Goal: Find contact information: Obtain details needed to contact an individual or organization

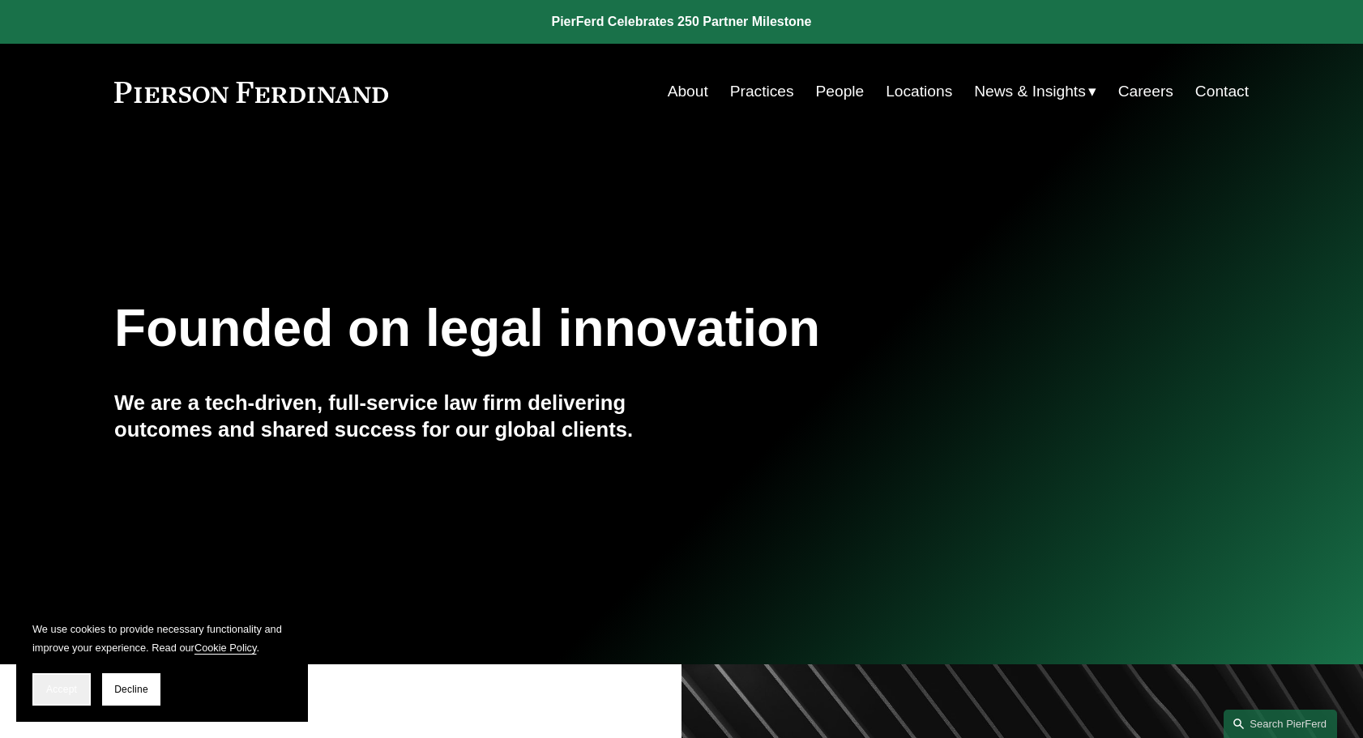
click at [79, 692] on button "Accept" at bounding box center [61, 689] width 58 height 32
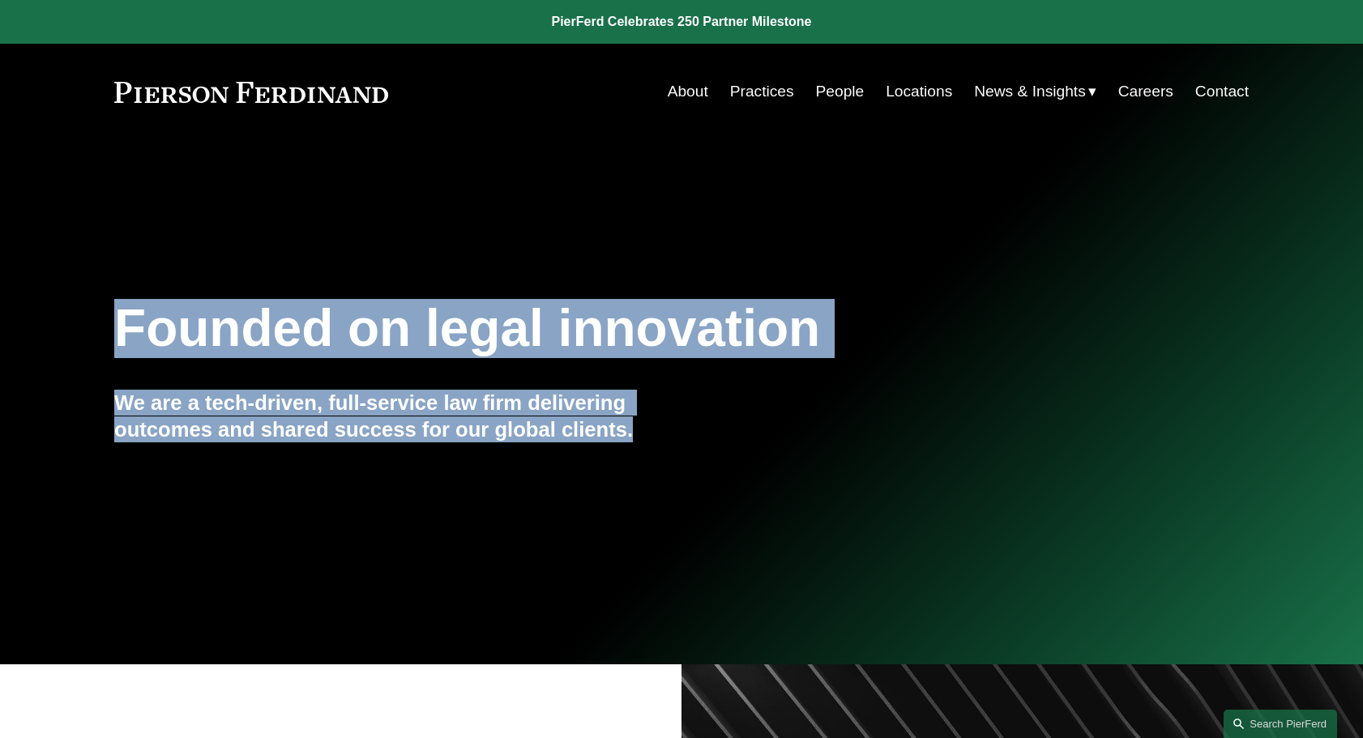
drag, startPoint x: 113, startPoint y: 342, endPoint x: 669, endPoint y: 438, distance: 563.3
click at [669, 438] on div "Founded on legal innovation We are a tech-driven, full-service law firm deliver…" at bounding box center [681, 403] width 1363 height 220
click at [661, 438] on h4 "We are a tech-driven, full-service law firm delivering outcomes and shared succ…" at bounding box center [397, 416] width 567 height 53
click at [846, 100] on link "People" at bounding box center [840, 91] width 49 height 31
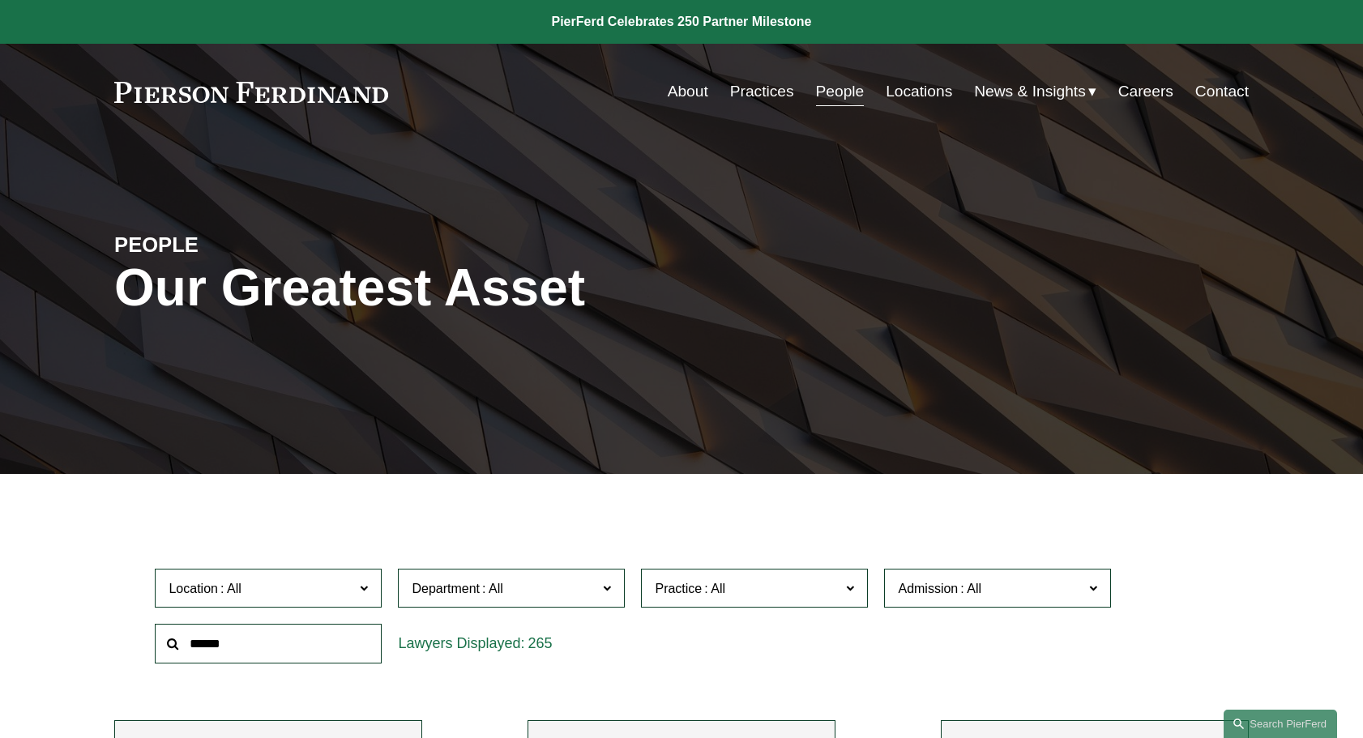
click at [904, 85] on link "Locations" at bounding box center [919, 91] width 66 height 31
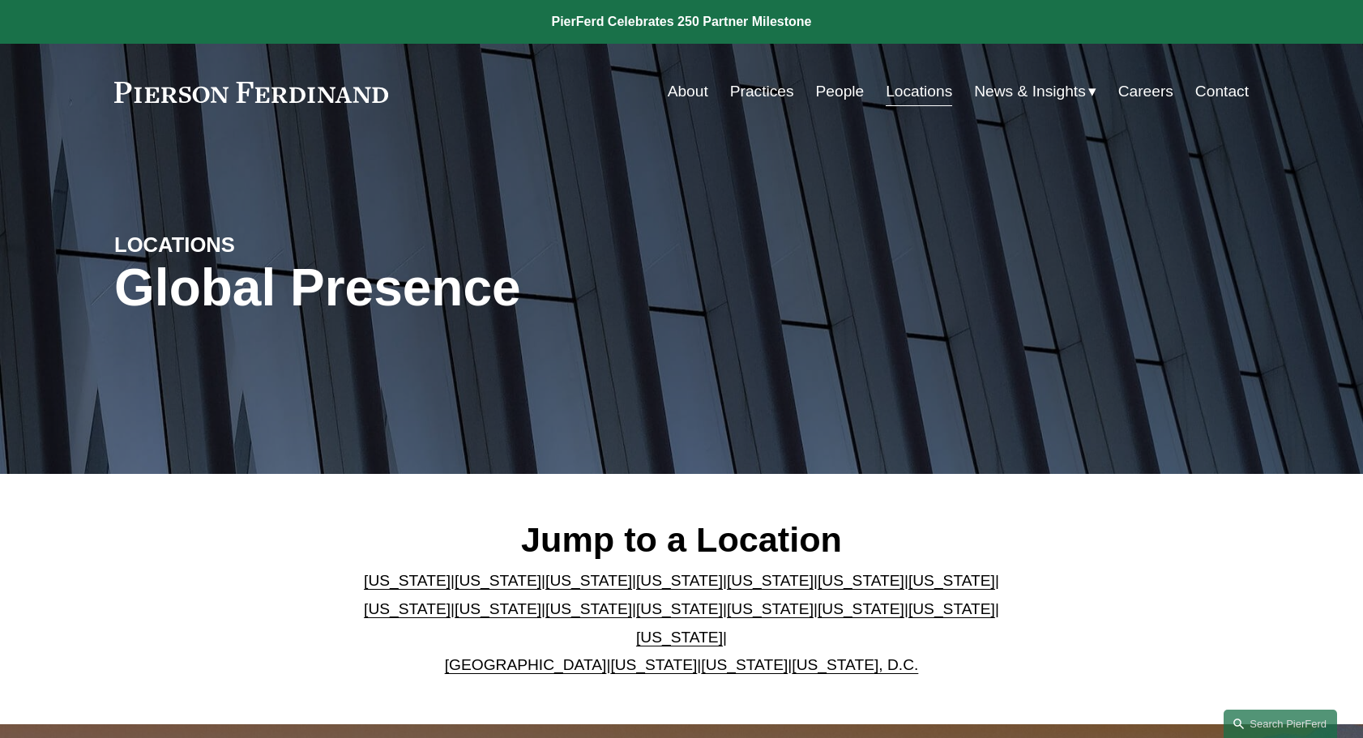
click at [727, 589] on link "[US_STATE]" at bounding box center [770, 580] width 87 height 17
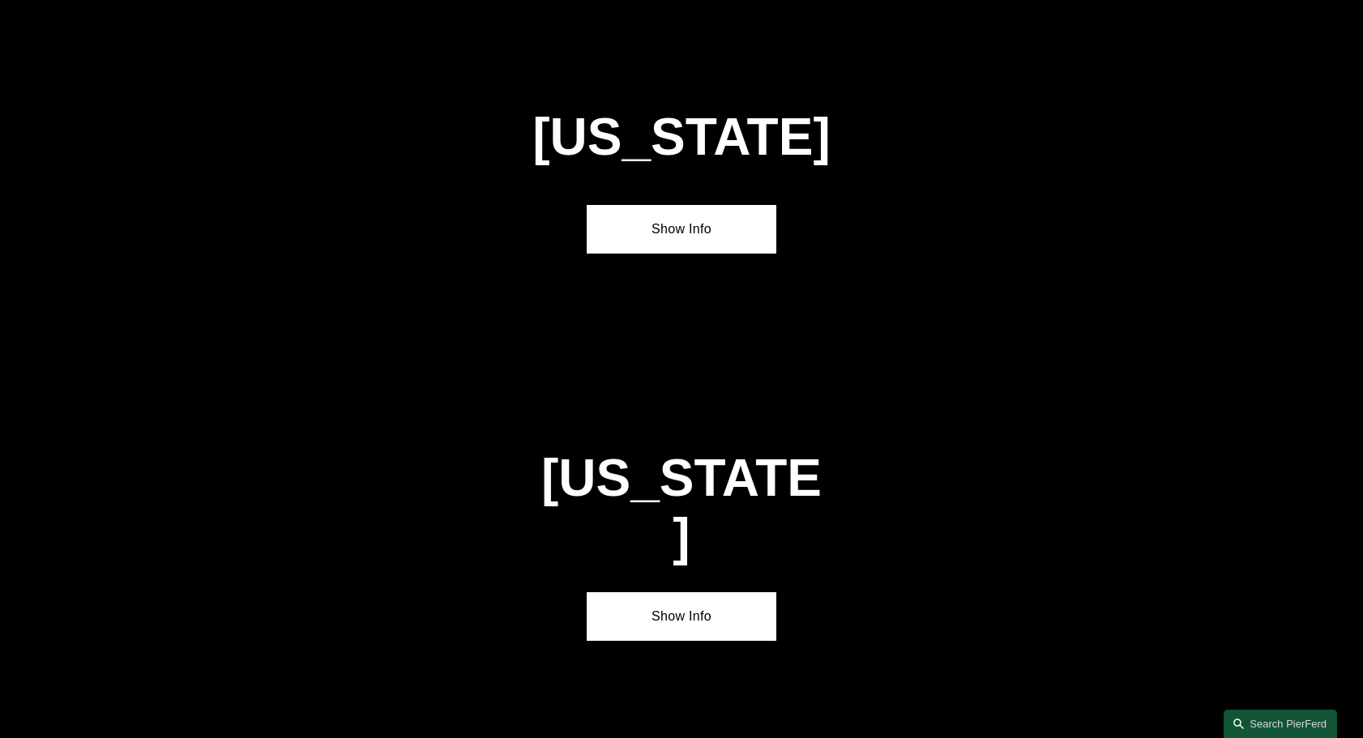
scroll to position [2084, 0]
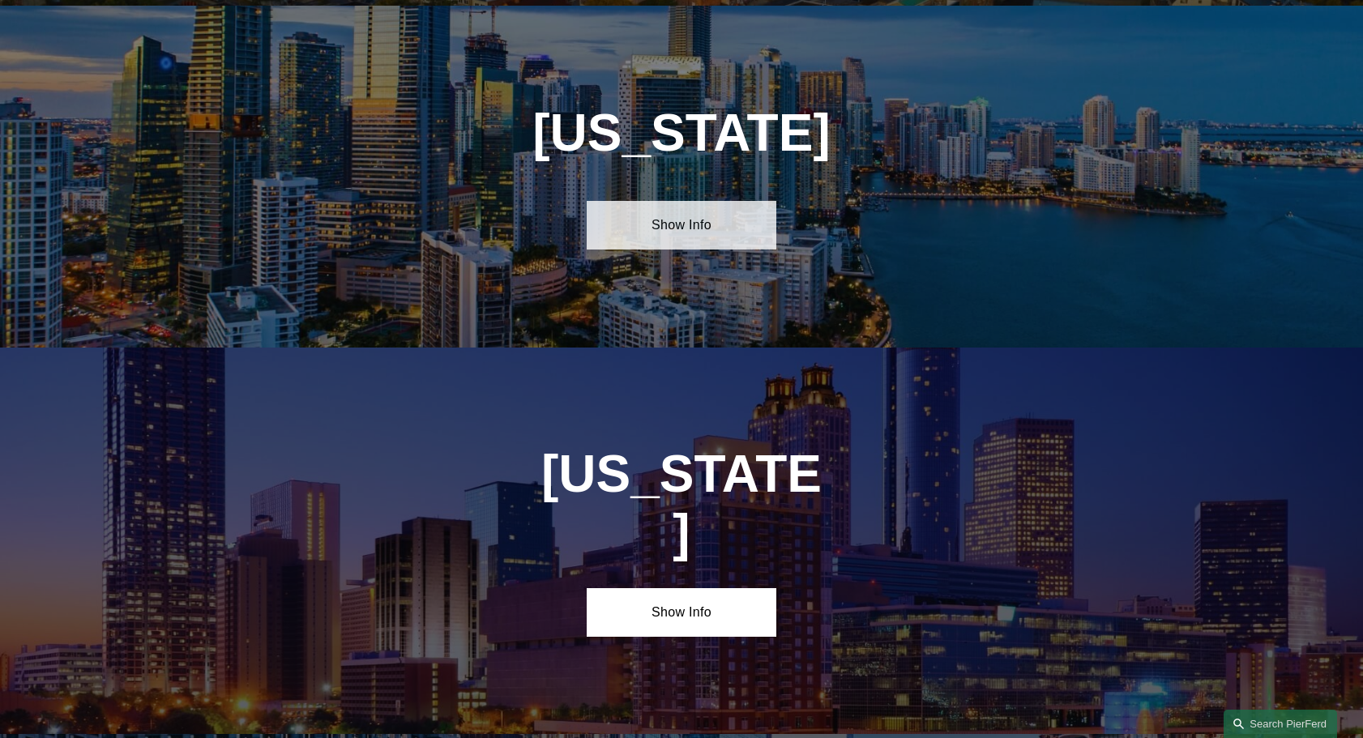
click at [697, 223] on link "Show Info" at bounding box center [681, 225] width 189 height 49
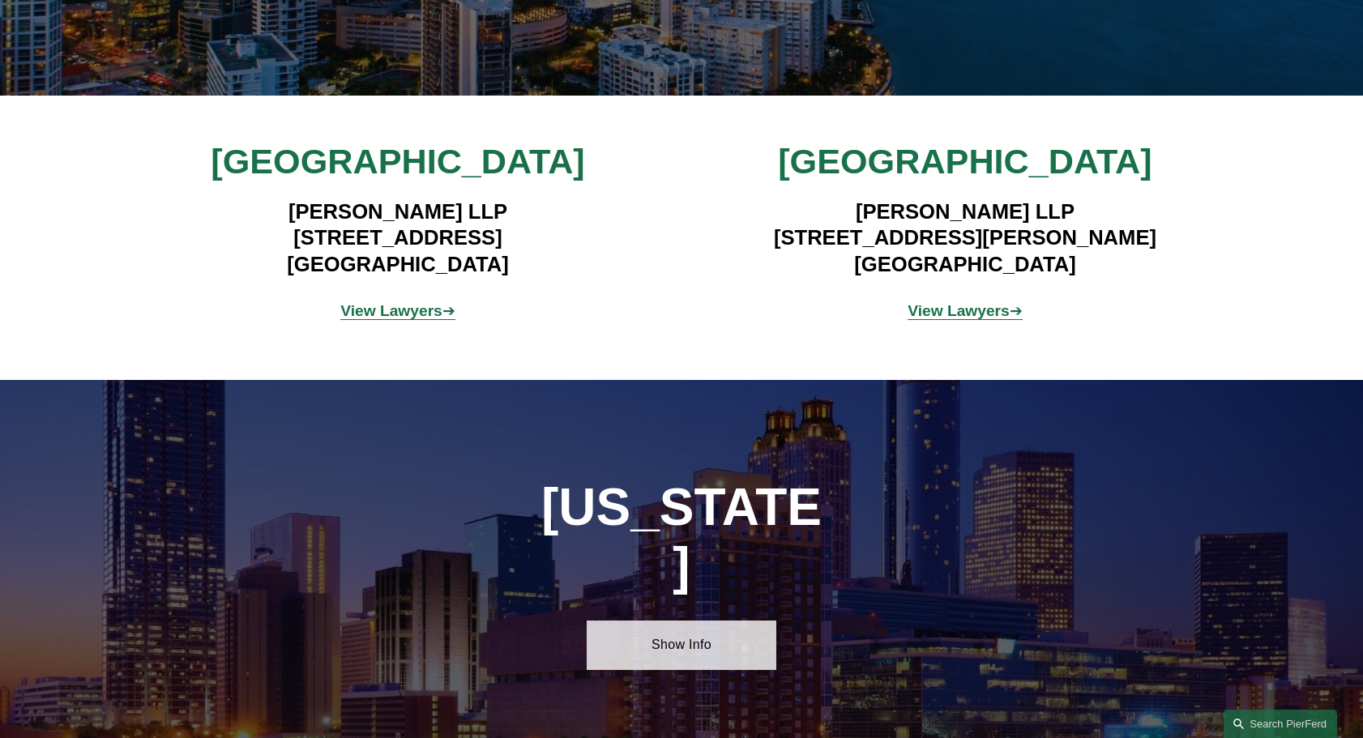
scroll to position [2471, 0]
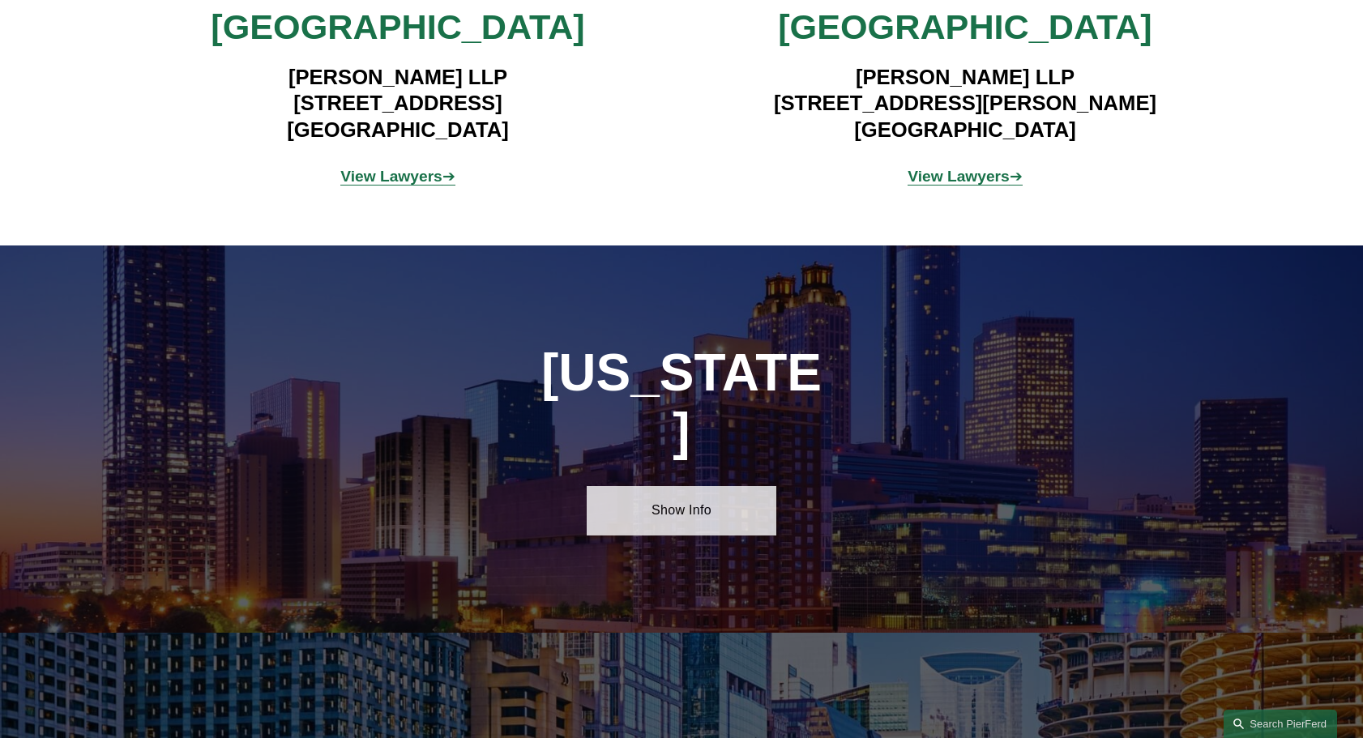
click at [689, 486] on link "Show Info" at bounding box center [681, 510] width 189 height 49
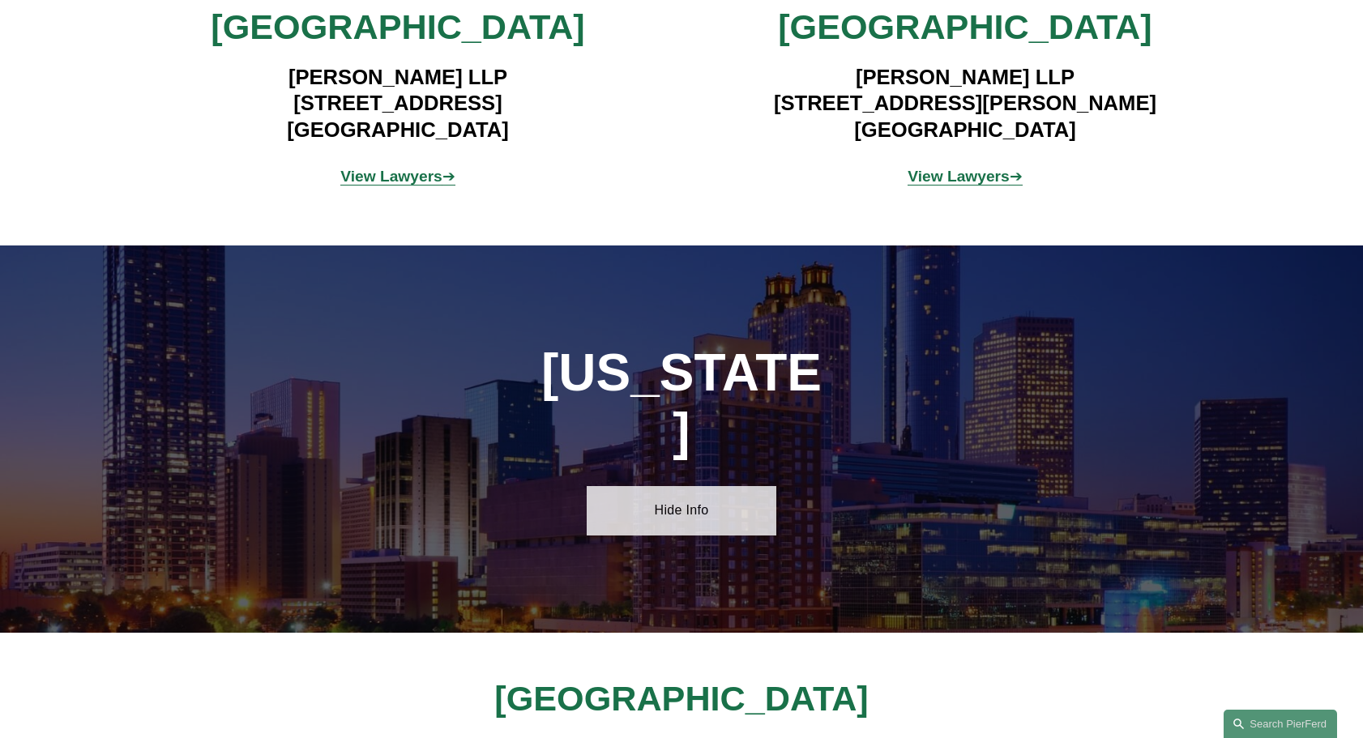
click at [689, 486] on link "Hide Info" at bounding box center [681, 510] width 189 height 49
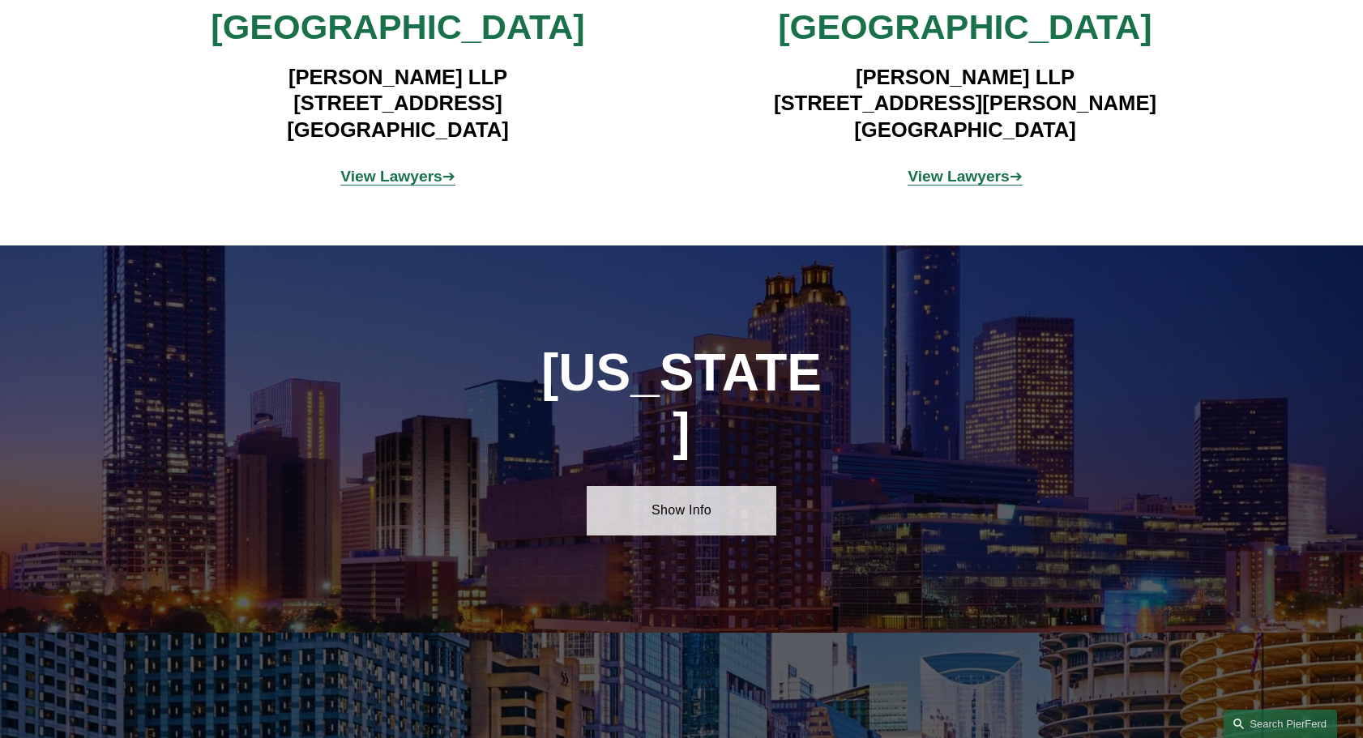
click at [671, 486] on link "Show Info" at bounding box center [681, 510] width 189 height 49
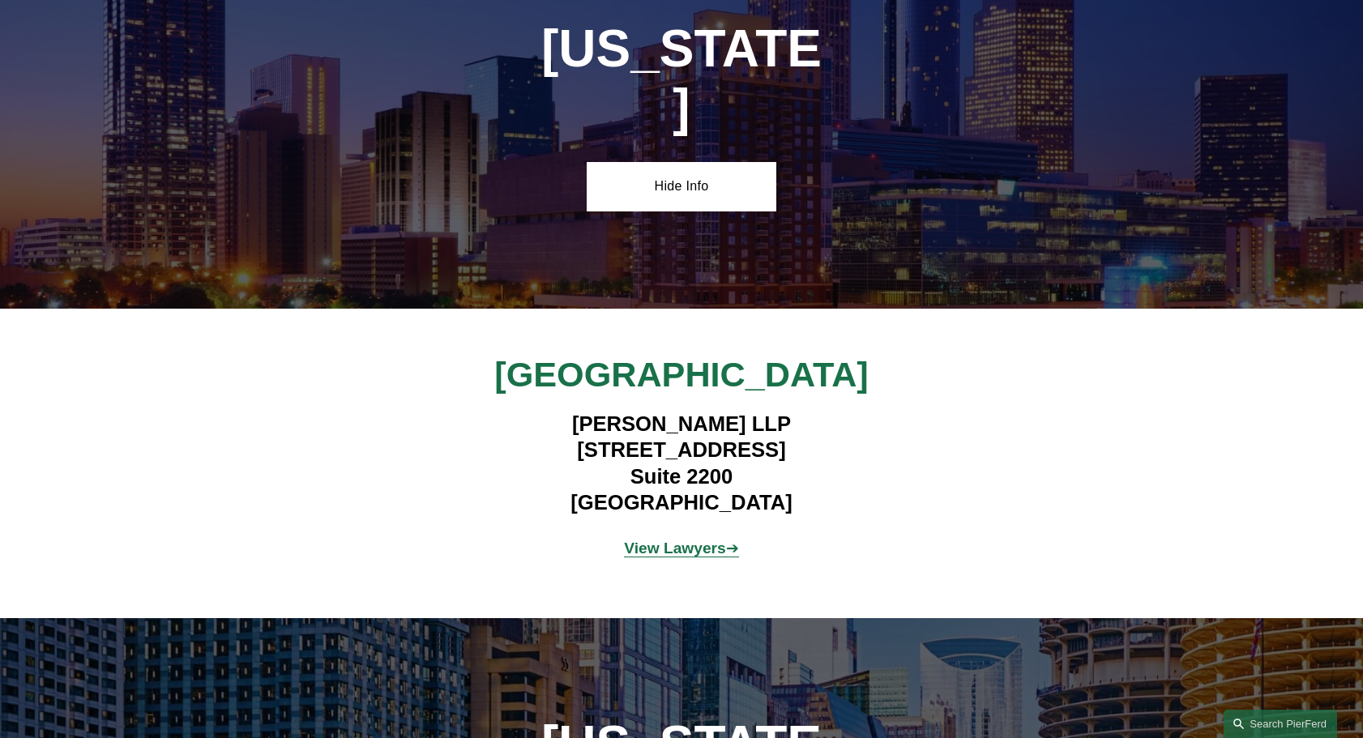
scroll to position [3200, 0]
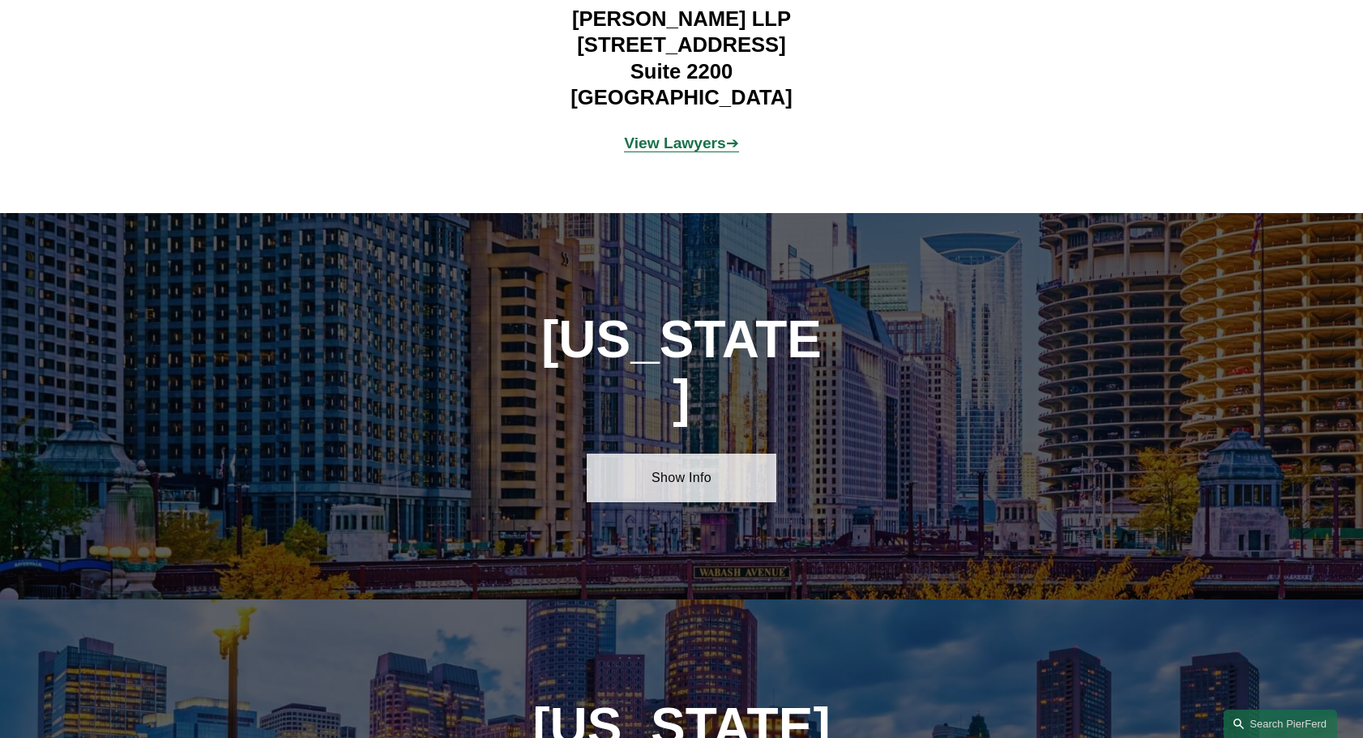
click at [699, 454] on link "Show Info" at bounding box center [681, 478] width 189 height 49
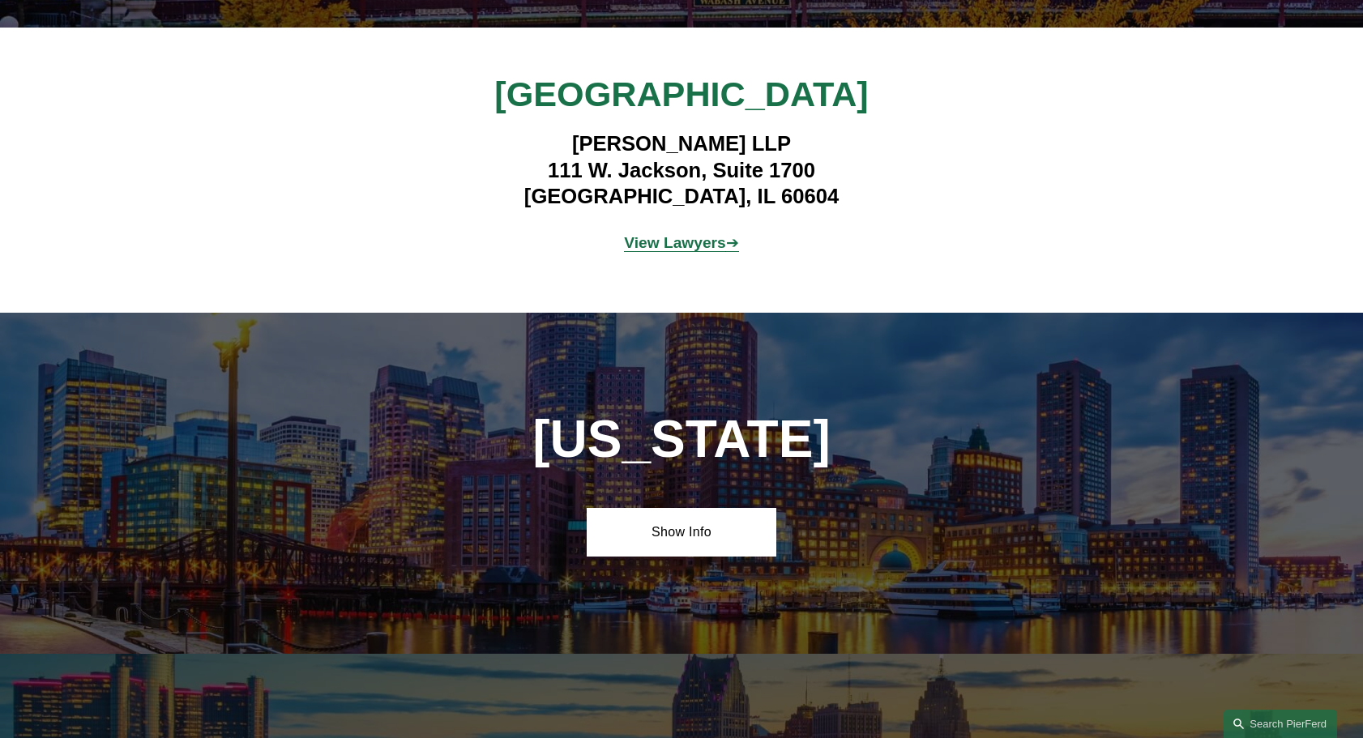
scroll to position [3930, 0]
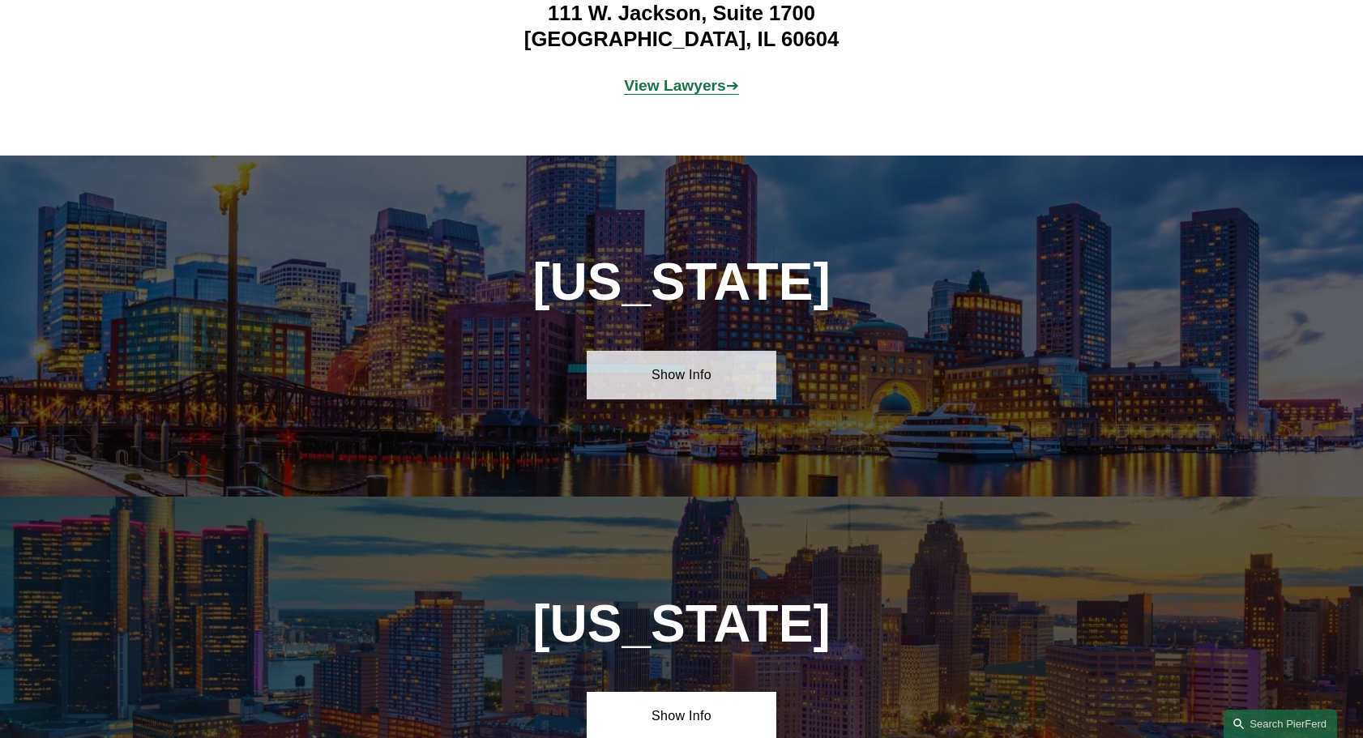
click at [670, 351] on link "Show Info" at bounding box center [681, 375] width 189 height 49
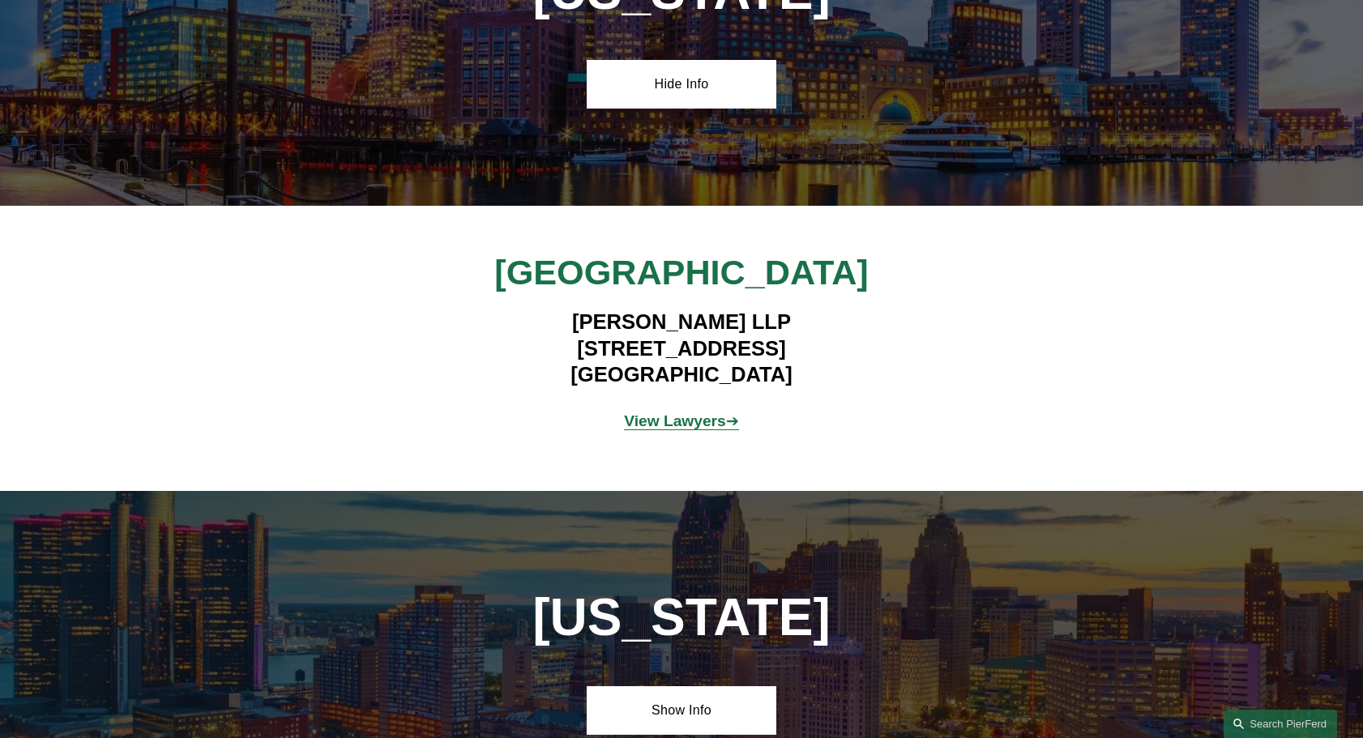
scroll to position [4254, 0]
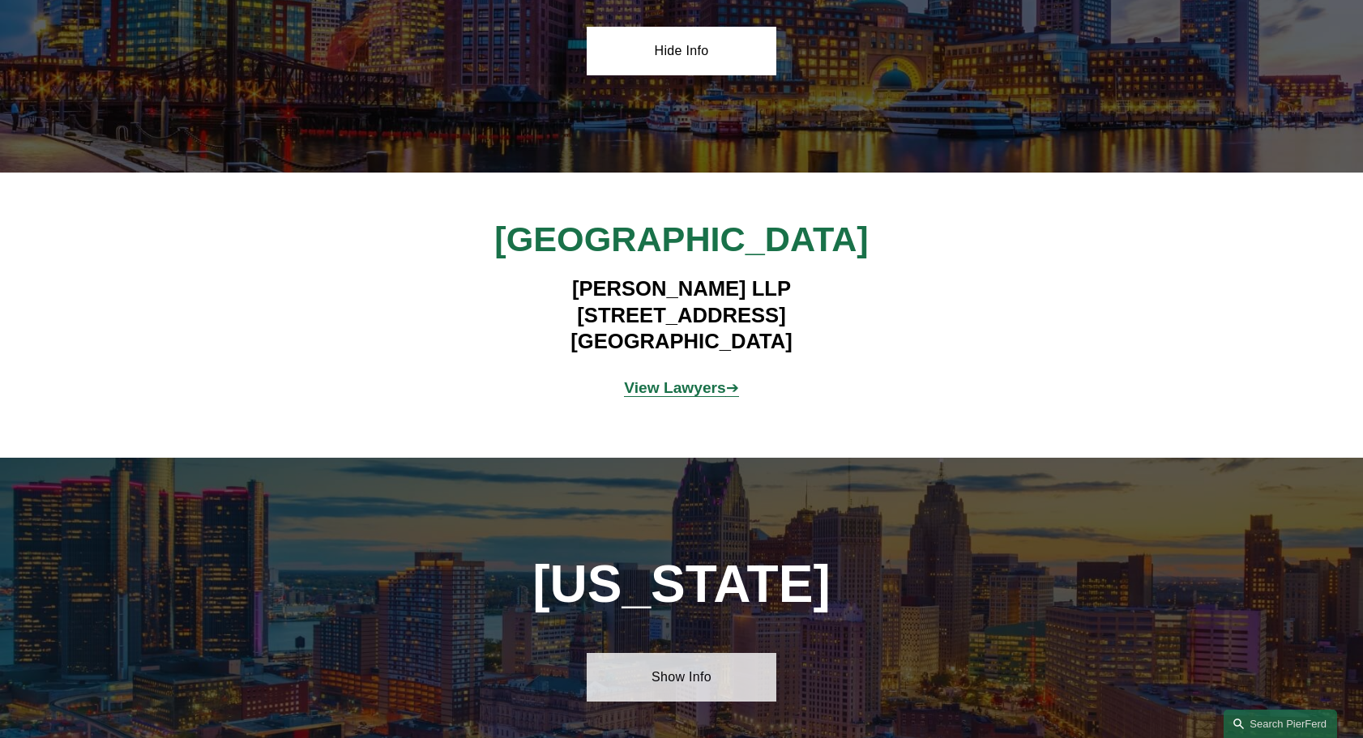
click at [682, 653] on link "Show Info" at bounding box center [681, 677] width 189 height 49
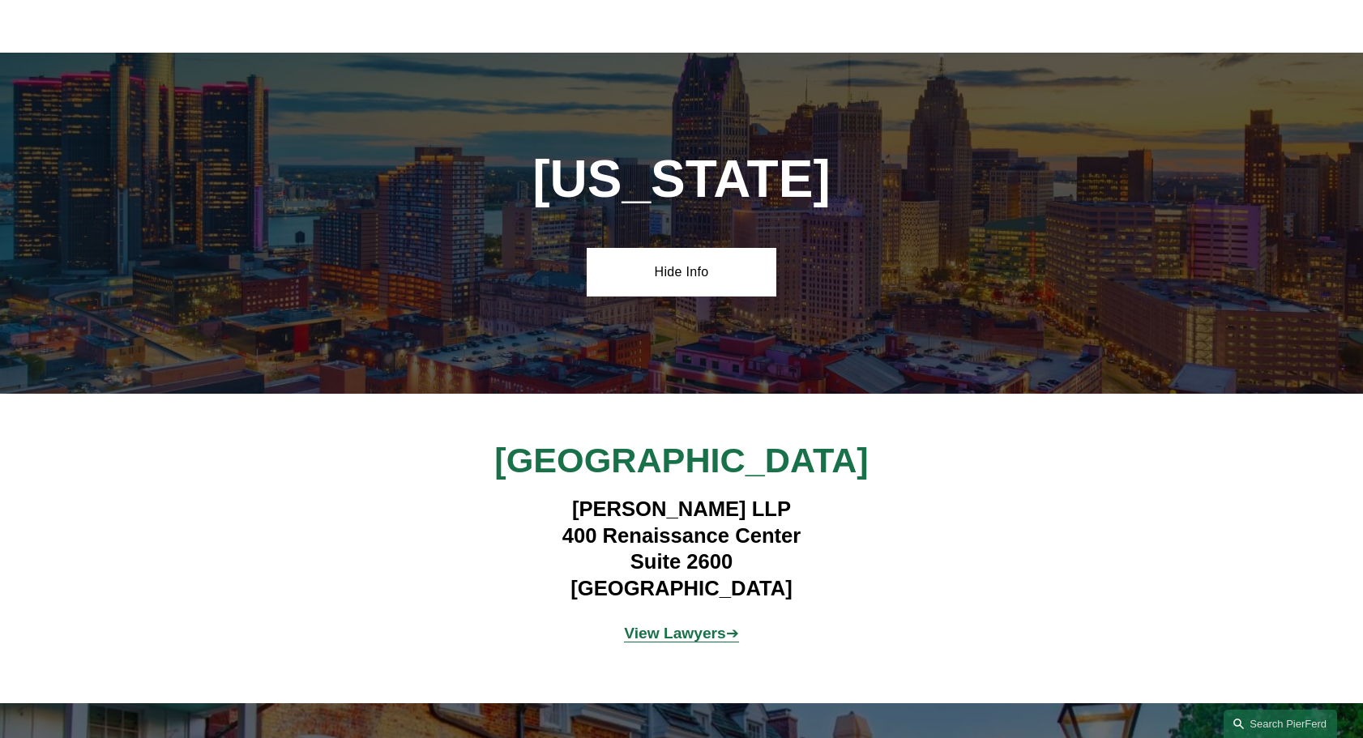
scroll to position [5065, 0]
